Goal: Information Seeking & Learning: Learn about a topic

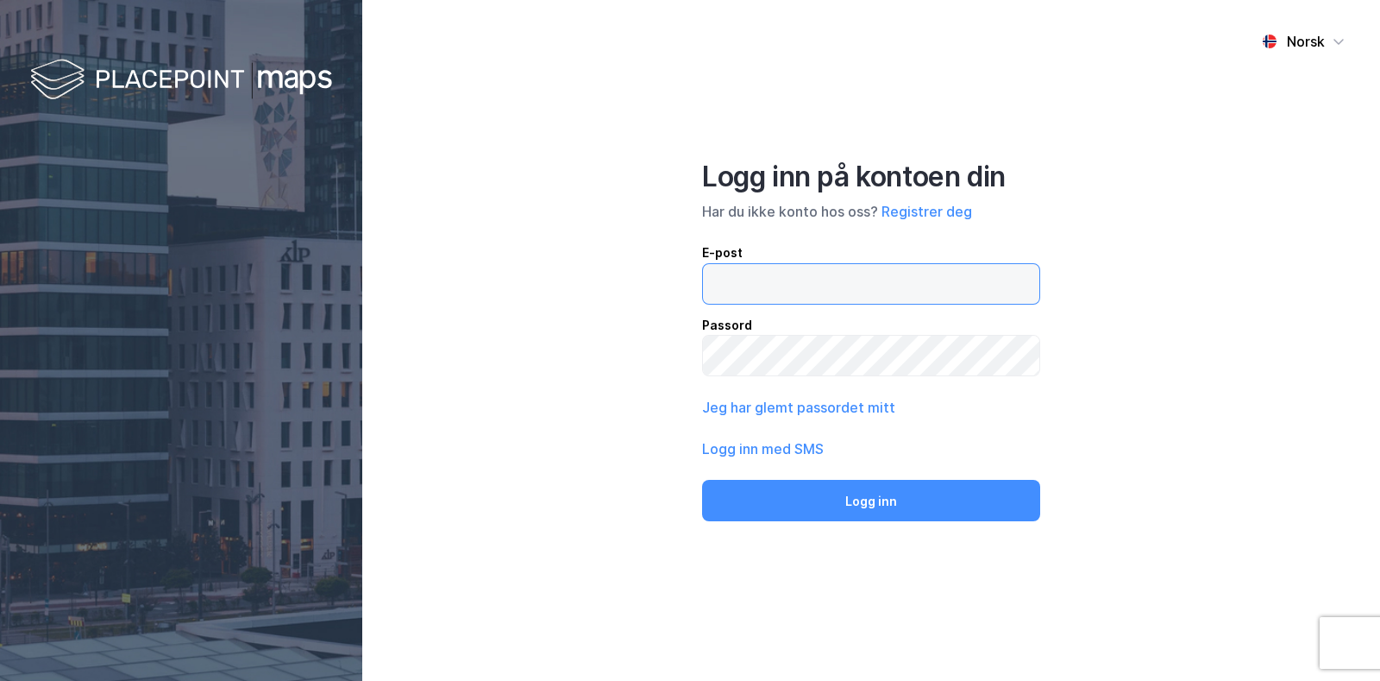
drag, startPoint x: 0, startPoint y: 0, endPoint x: 865, endPoint y: 295, distance: 914.2
click at [865, 293] on input "email" at bounding box center [871, 284] width 336 height 40
type input "[EMAIL_ADDRESS][DOMAIN_NAME]"
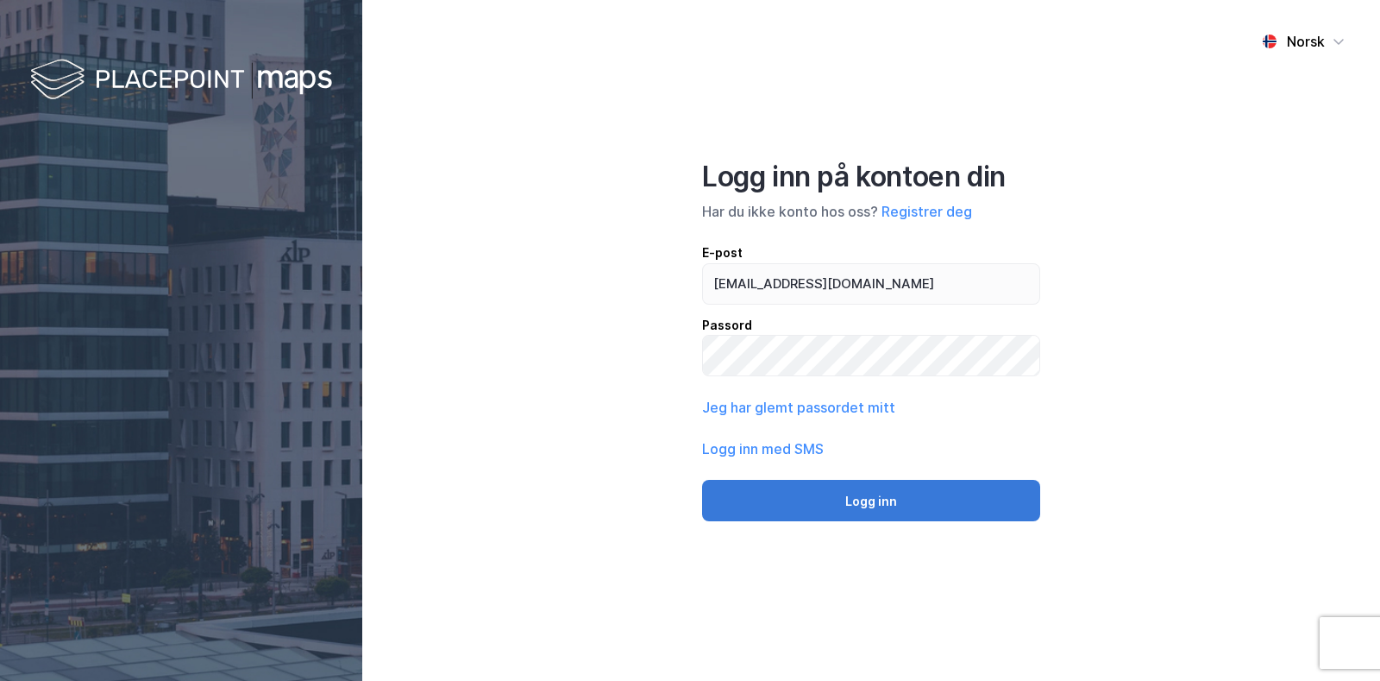
click at [904, 493] on button "Logg inn" at bounding box center [871, 500] width 338 height 41
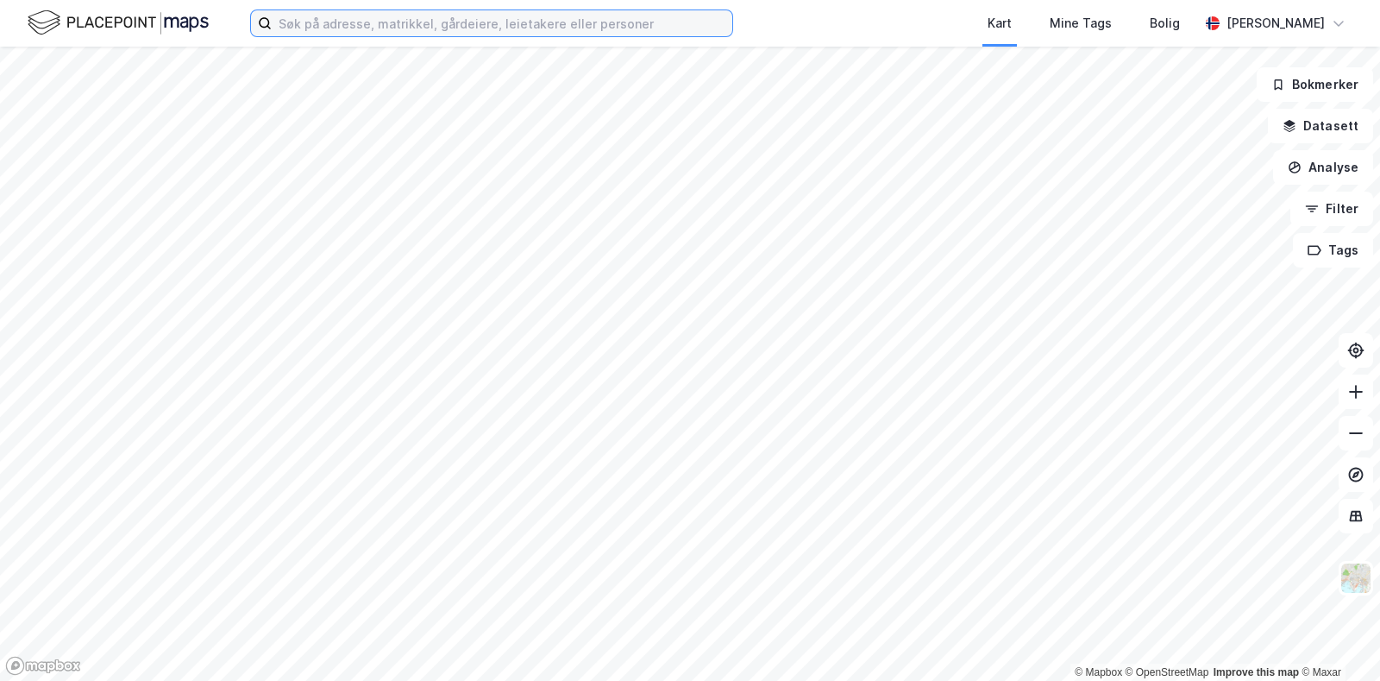
click at [542, 24] on input at bounding box center [502, 23] width 461 height 26
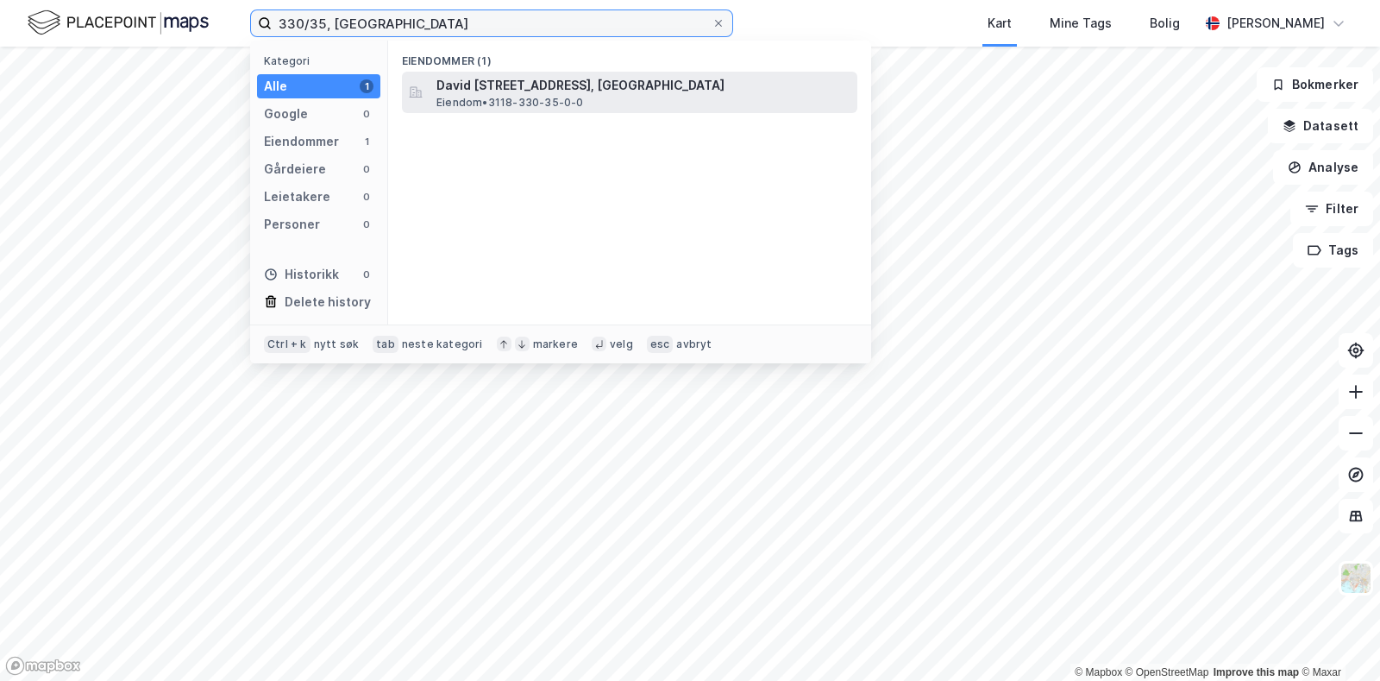
type input "330/35, [GEOGRAPHIC_DATA]"
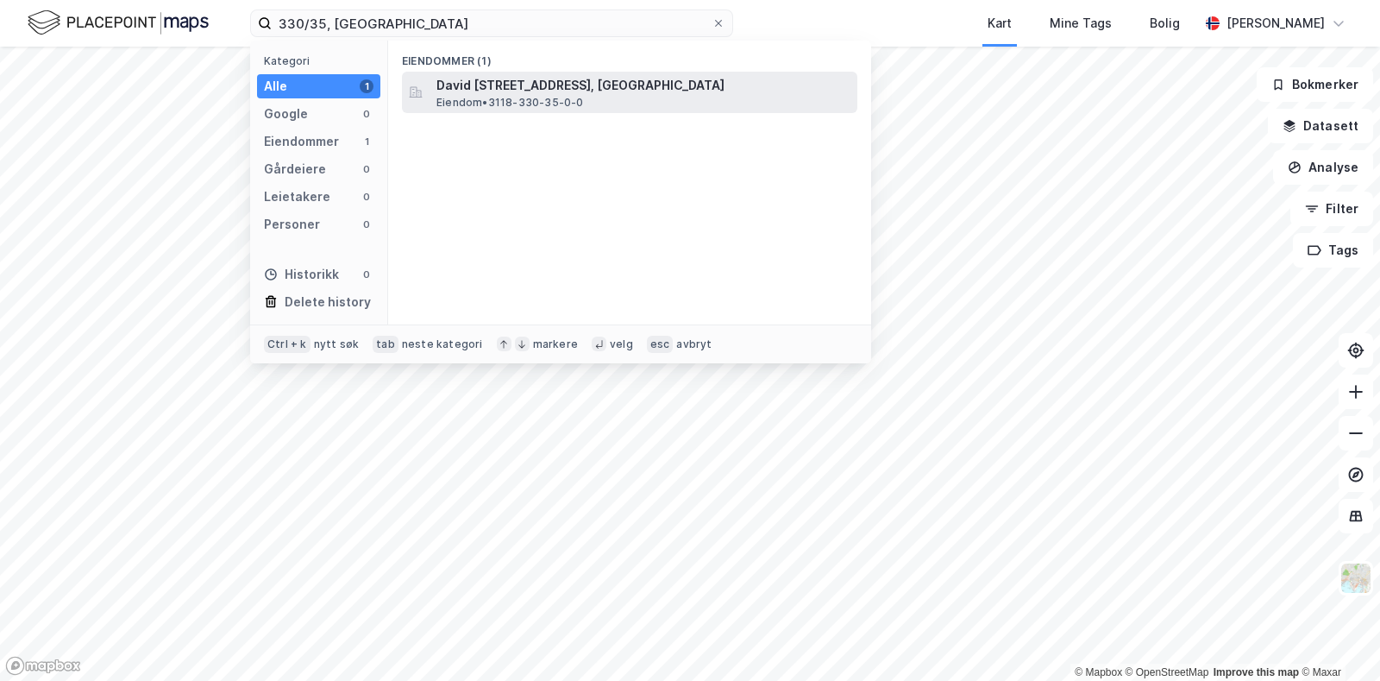
click at [532, 99] on span "Eiendom • 3118-330-35-0-0" at bounding box center [511, 103] width 148 height 14
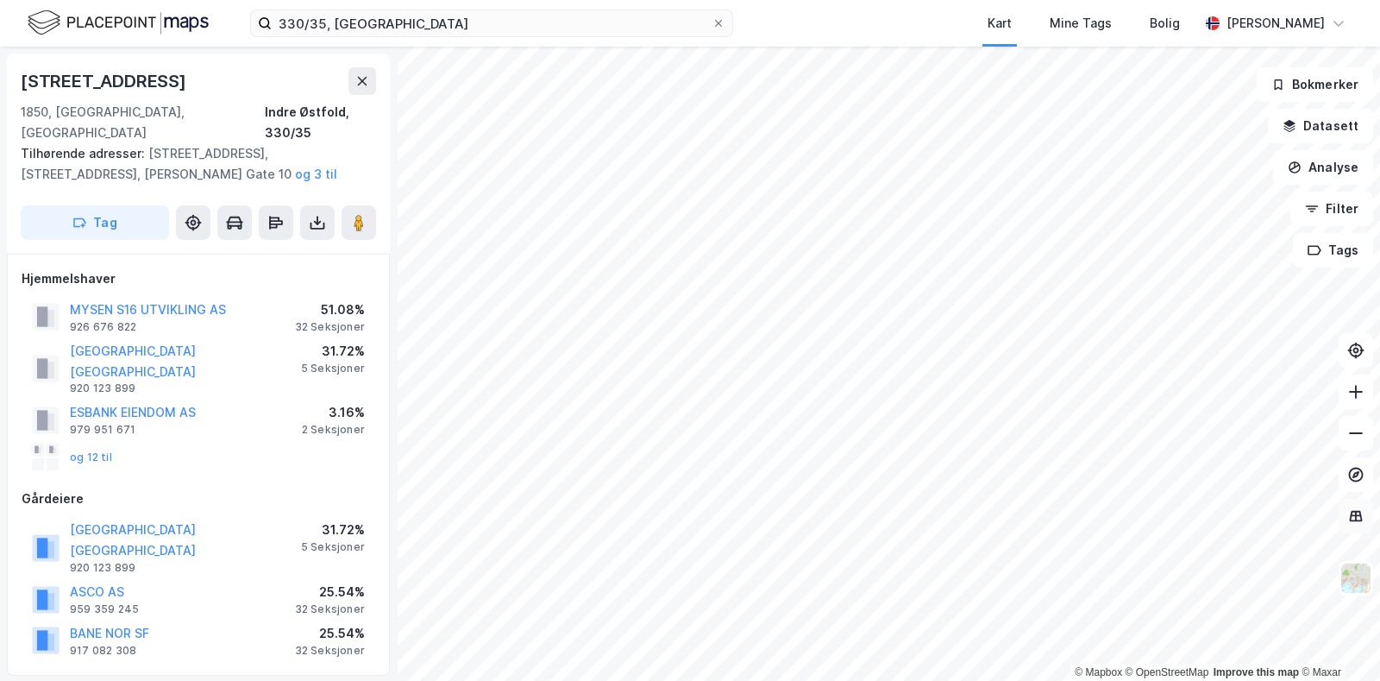
click at [1363, 515] on icon at bounding box center [1356, 515] width 17 height 17
click at [1359, 582] on img at bounding box center [1356, 578] width 33 height 33
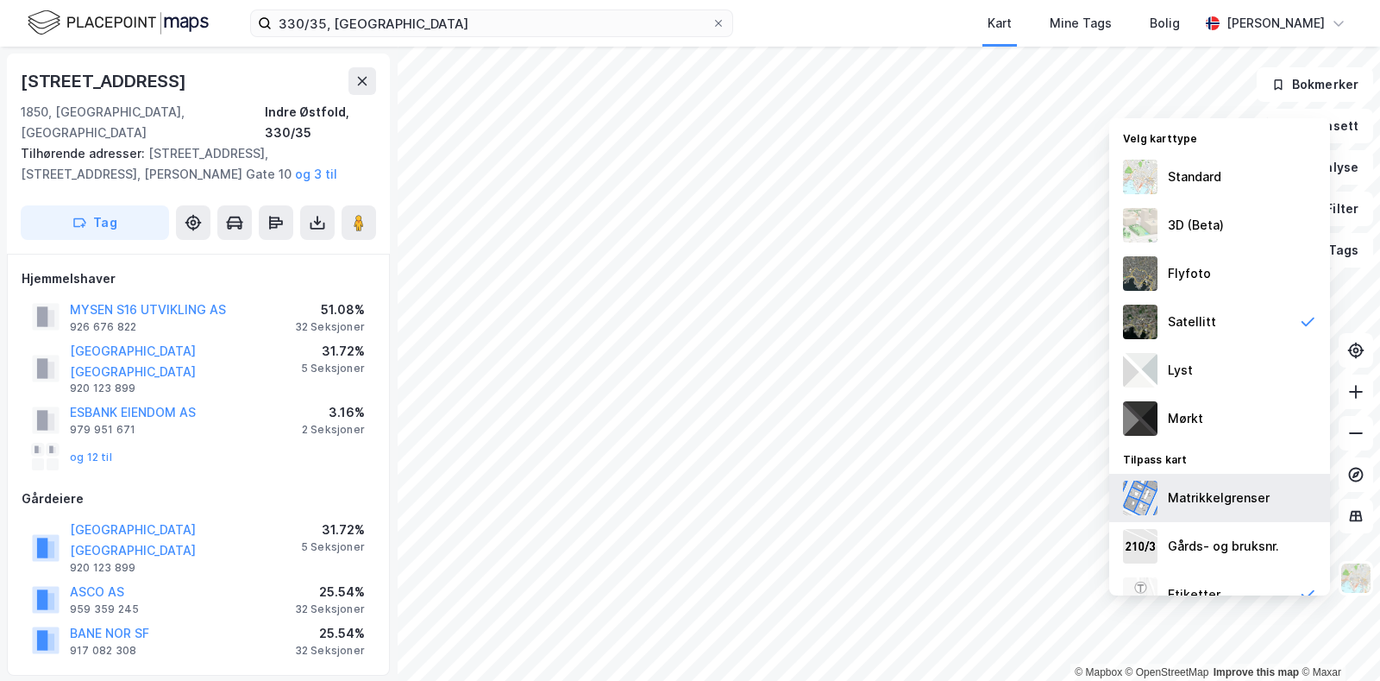
click at [1165, 484] on div "Matrikkelgrenser" at bounding box center [1219, 498] width 221 height 48
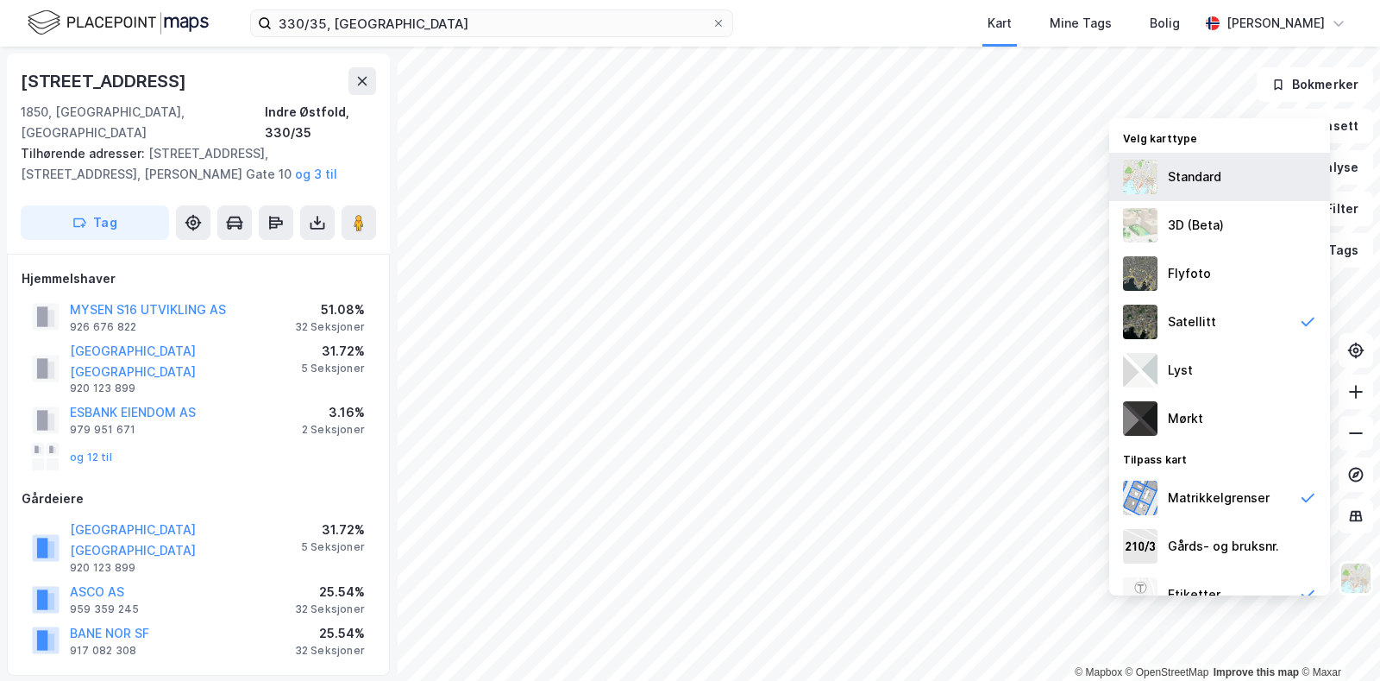
click at [1173, 170] on div "Standard" at bounding box center [1194, 177] width 53 height 21
